Goal: Find specific page/section: Find specific page/section

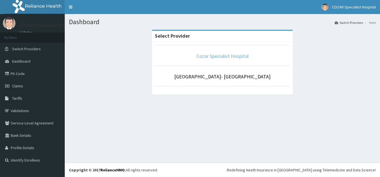
click at [220, 57] on link "Cozar Specialist Hospital" at bounding box center [222, 56] width 52 height 6
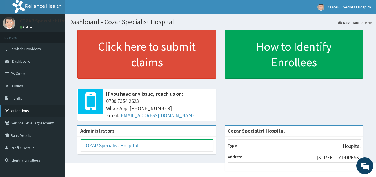
click at [31, 109] on link "Validations" at bounding box center [32, 111] width 65 height 12
